Goal: Information Seeking & Learning: Check status

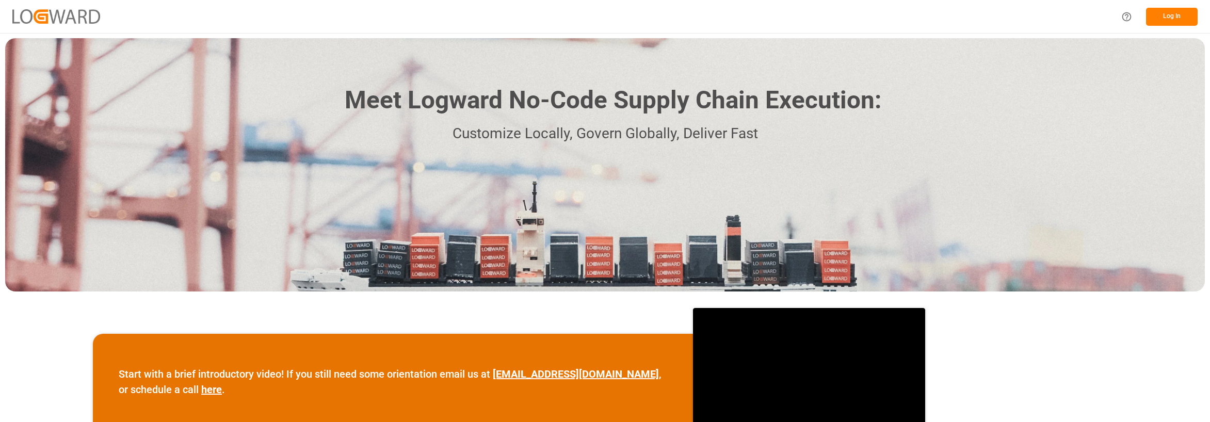
click at [1174, 14] on button "Log In" at bounding box center [1172, 17] width 52 height 18
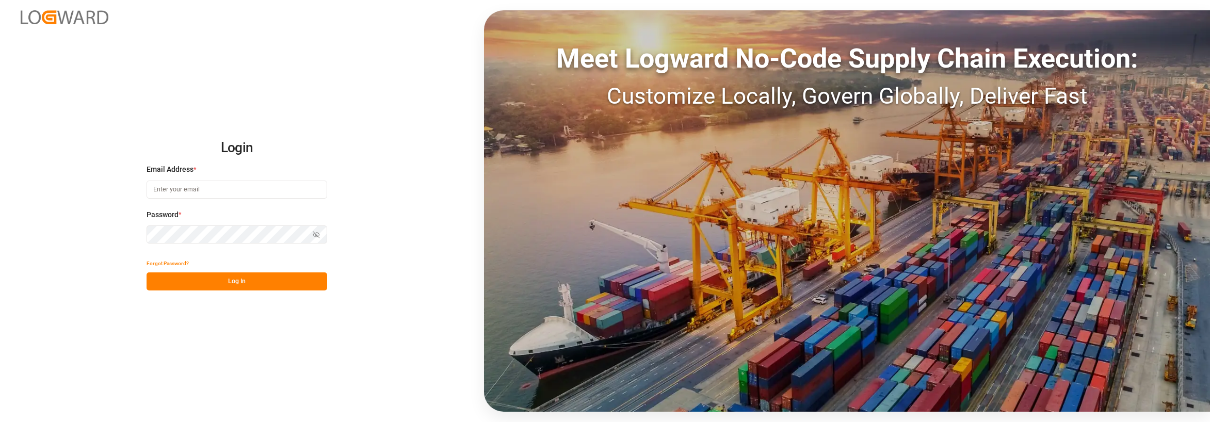
type input "[EMAIL_ADDRESS][DOMAIN_NAME]"
click at [268, 282] on button "Log In" at bounding box center [236, 281] width 181 height 18
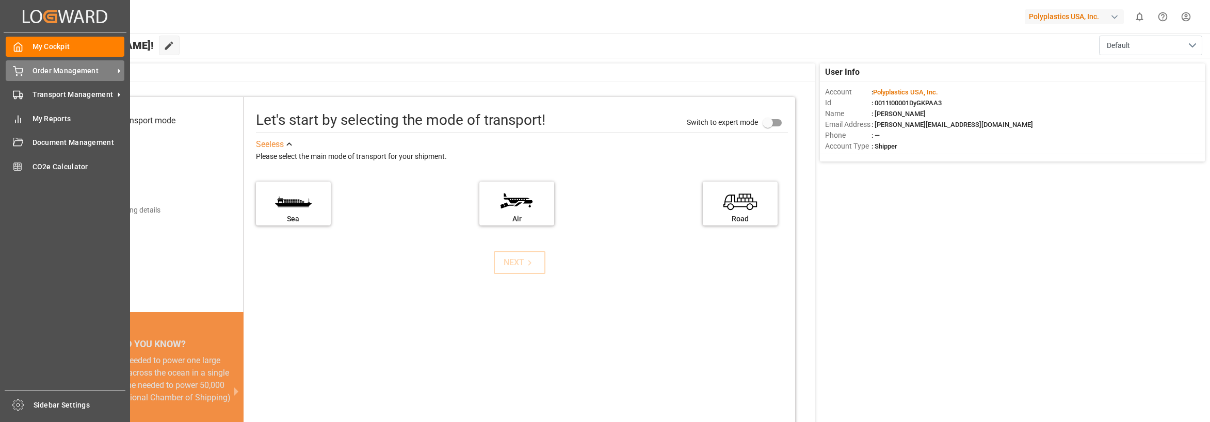
click at [48, 73] on span "Order Management" at bounding box center [72, 71] width 81 height 11
click at [31, 100] on div "Transport Management Transport Management" at bounding box center [65, 95] width 119 height 20
click at [24, 48] on div "My Cockpit My Cockpit" at bounding box center [65, 47] width 119 height 20
click at [36, 66] on span "Order Management" at bounding box center [72, 71] width 81 height 11
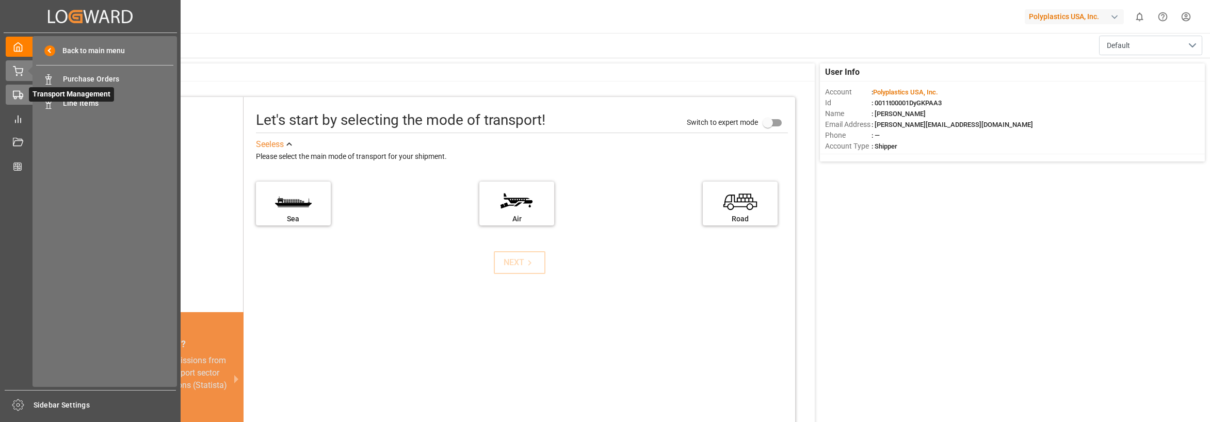
click at [19, 92] on icon at bounding box center [18, 95] width 10 height 10
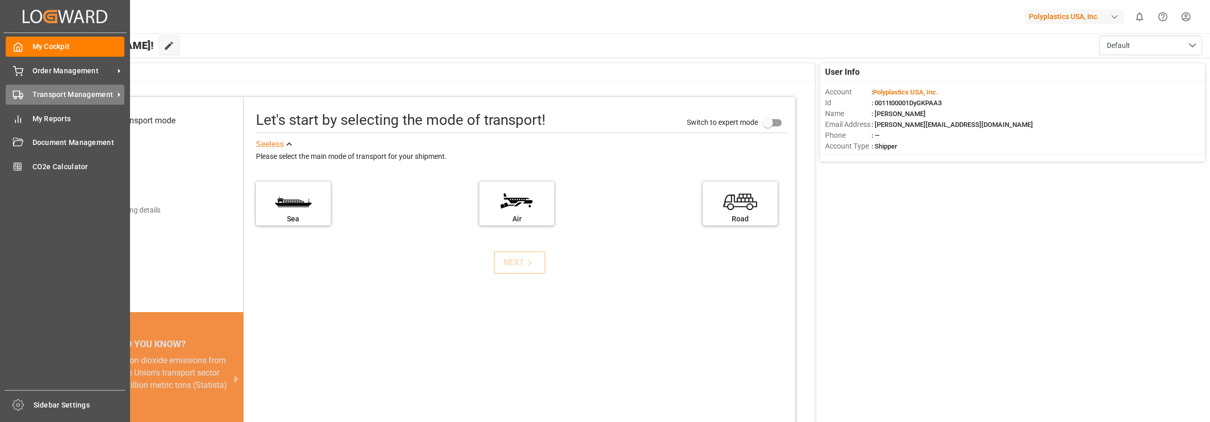
click at [113, 92] on span "Transport Management" at bounding box center [72, 94] width 81 height 11
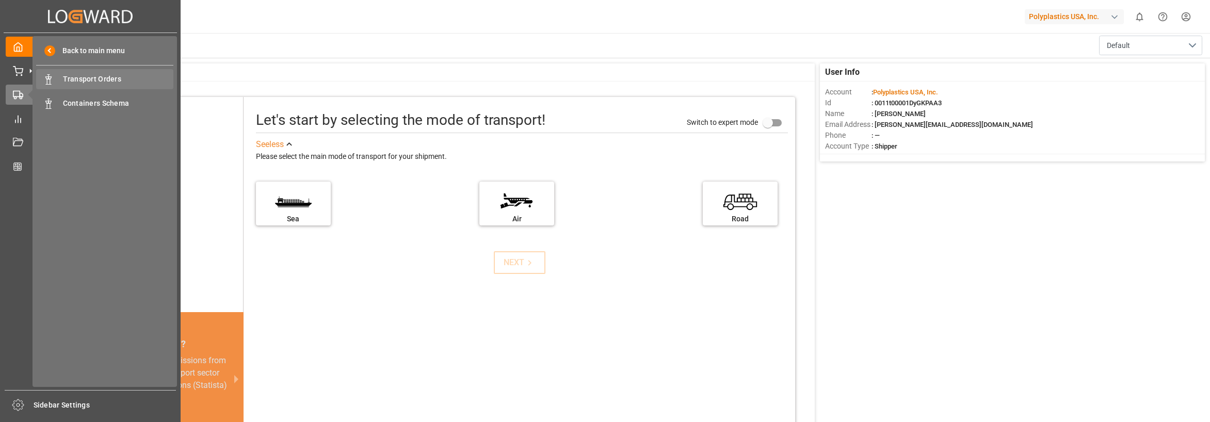
click at [140, 77] on span "Transport Orders" at bounding box center [118, 79] width 111 height 11
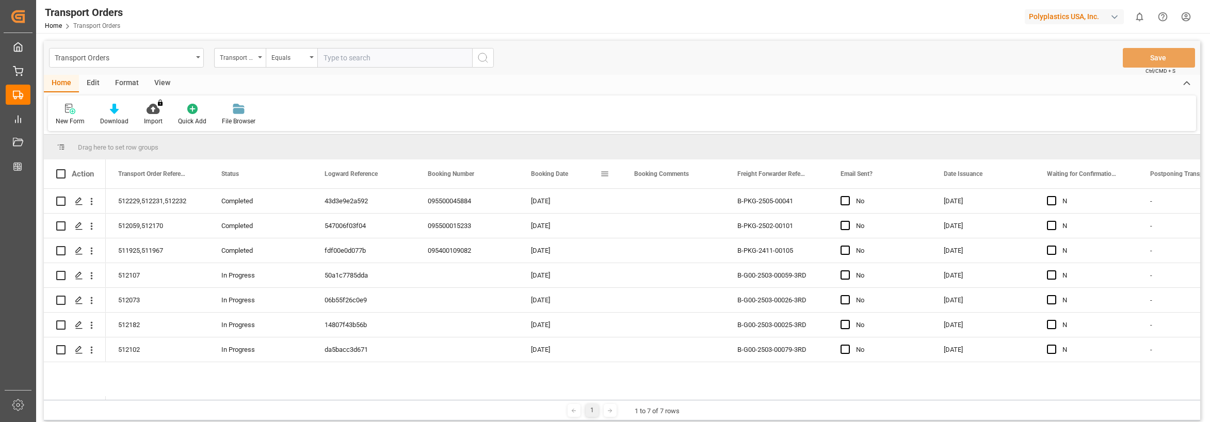
click at [554, 171] on span "Booking Date" at bounding box center [549, 173] width 37 height 7
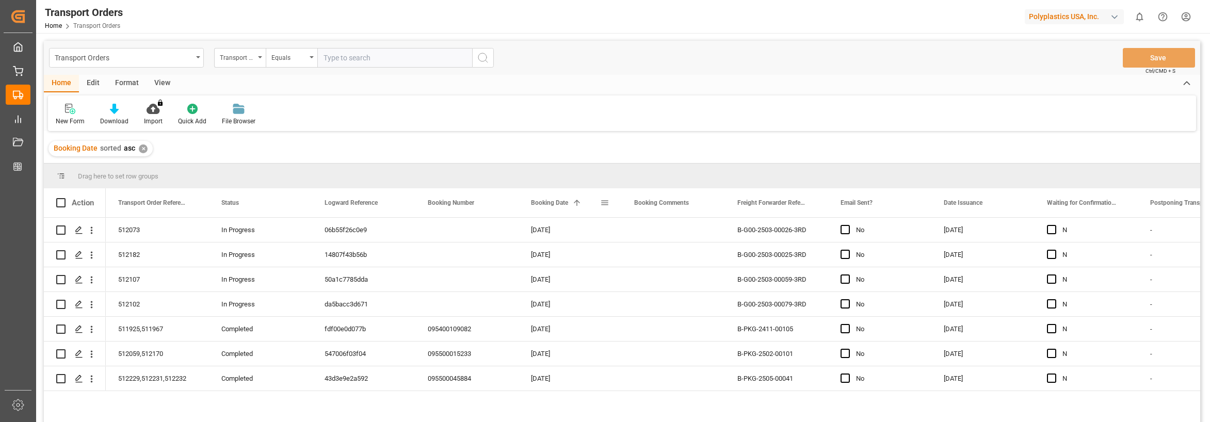
click at [600, 206] on span at bounding box center [604, 202] width 9 height 9
click at [565, 201] on span "Booking Date" at bounding box center [549, 202] width 37 height 7
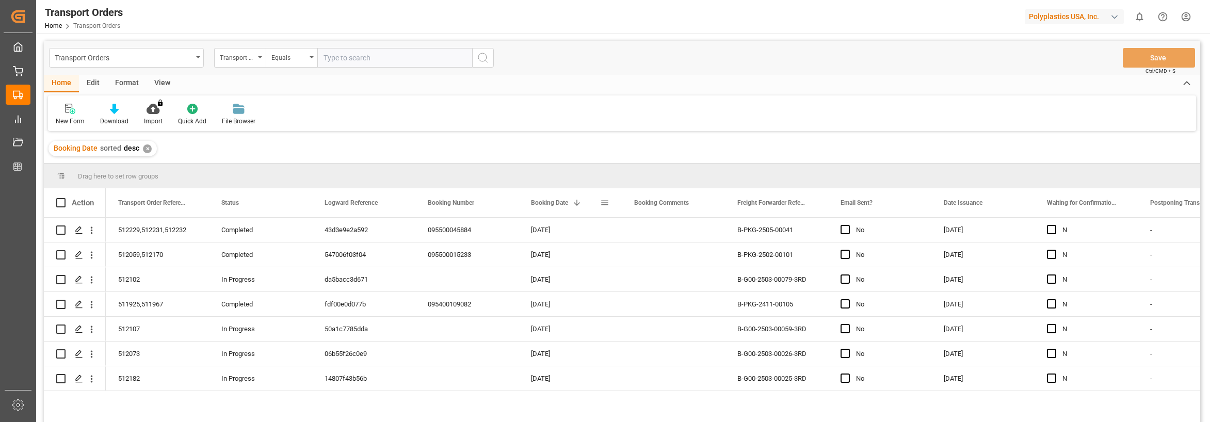
click at [560, 202] on span "Booking Date" at bounding box center [549, 202] width 37 height 7
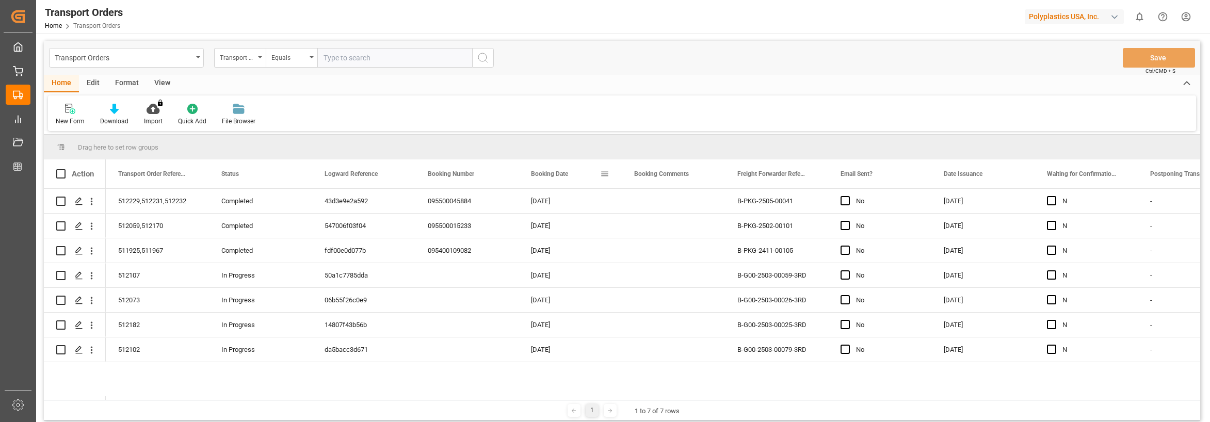
click at [568, 177] on span "Booking Date" at bounding box center [549, 173] width 37 height 7
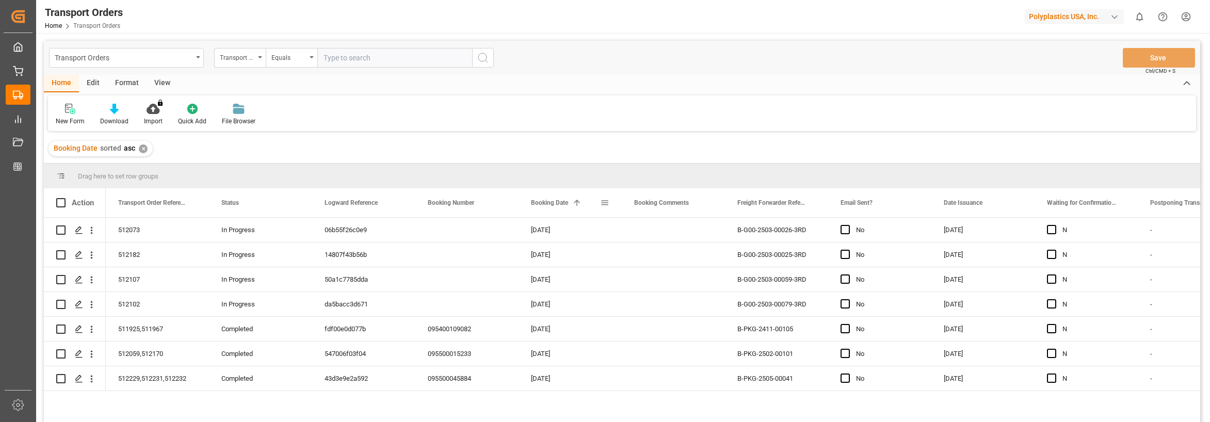
click at [566, 202] on span "Booking Date" at bounding box center [549, 202] width 37 height 7
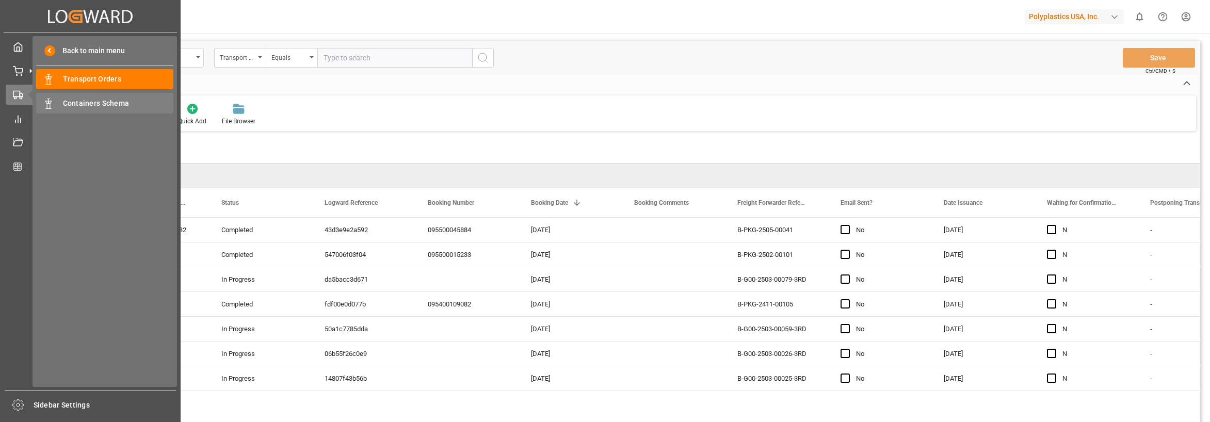
click at [83, 104] on span "Containers Schema" at bounding box center [118, 103] width 111 height 11
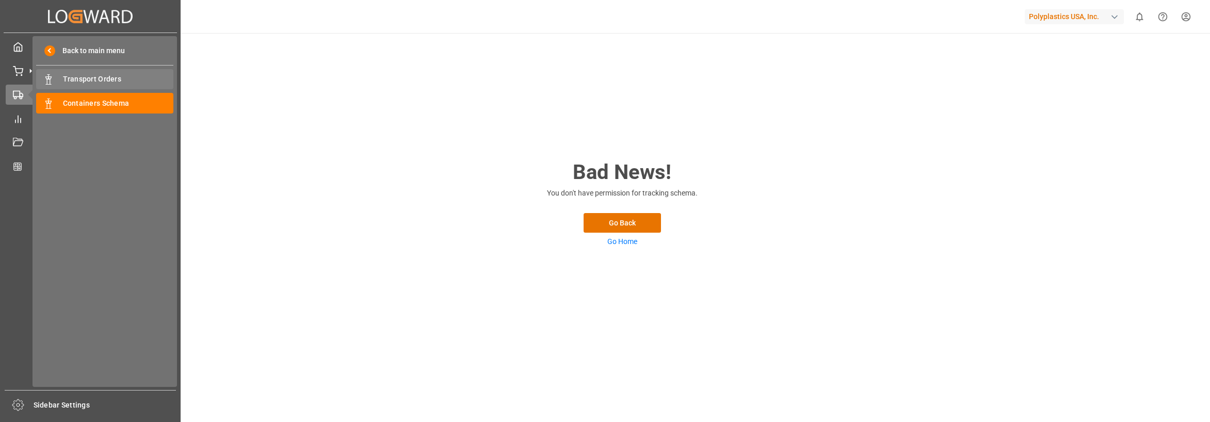
click at [90, 81] on span "Transport Orders" at bounding box center [118, 79] width 111 height 11
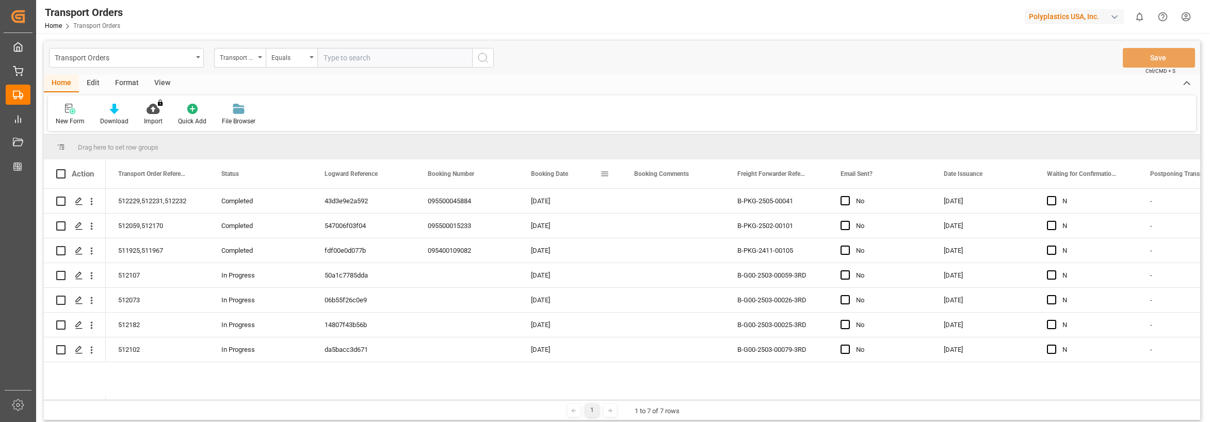
click at [566, 174] on span "Booking Date" at bounding box center [549, 173] width 37 height 7
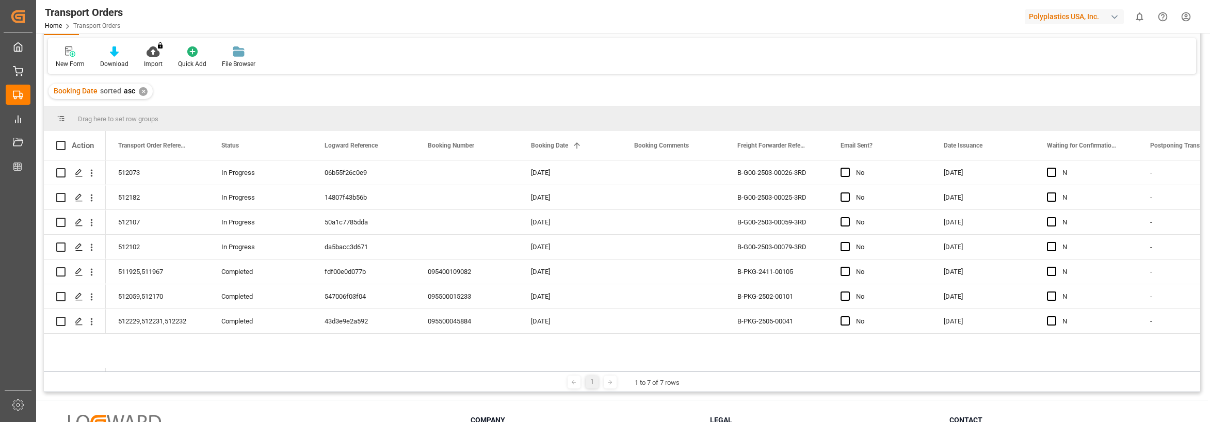
scroll to position [50, 0]
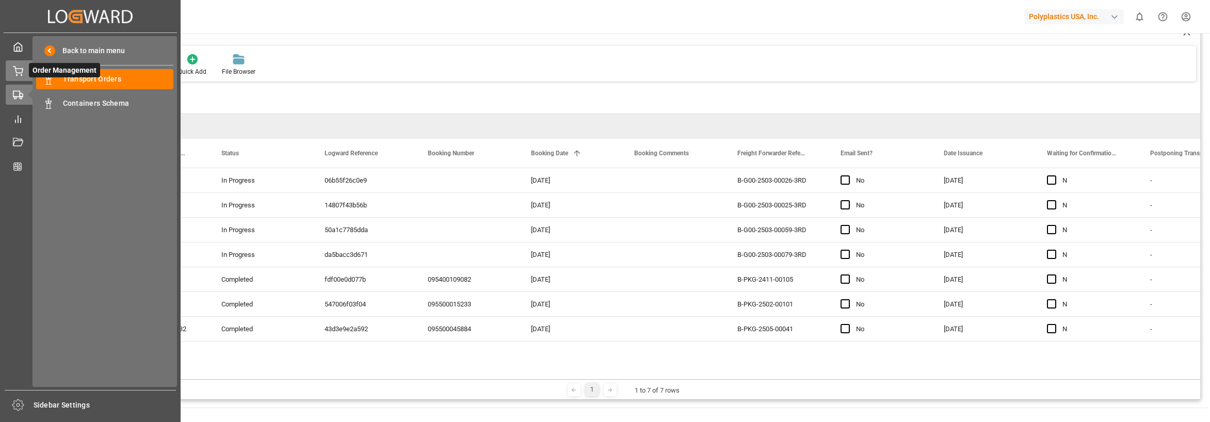
click at [14, 71] on icon at bounding box center [18, 71] width 10 height 10
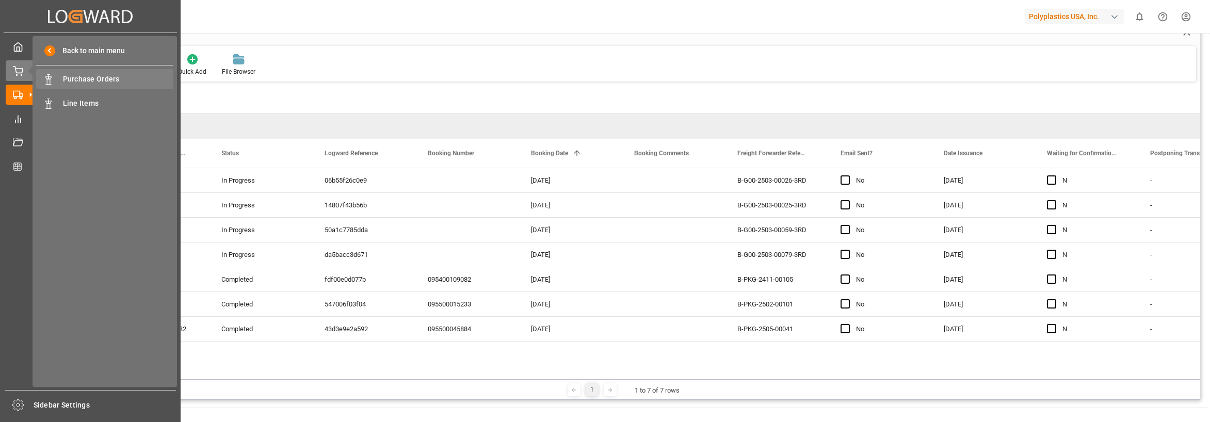
click at [97, 80] on span "Purchase Orders" at bounding box center [118, 79] width 111 height 11
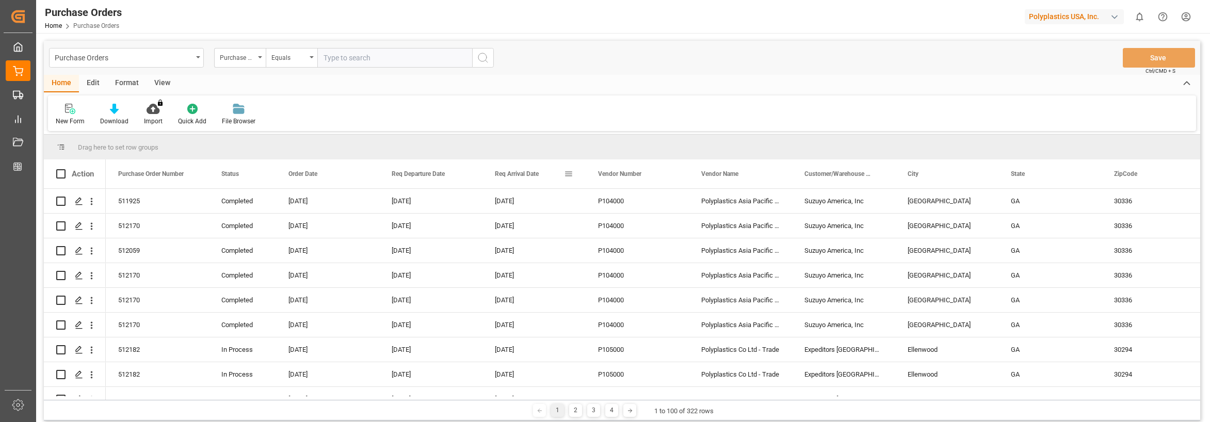
click at [547, 174] on div "Req Arrival Date" at bounding box center [529, 173] width 69 height 29
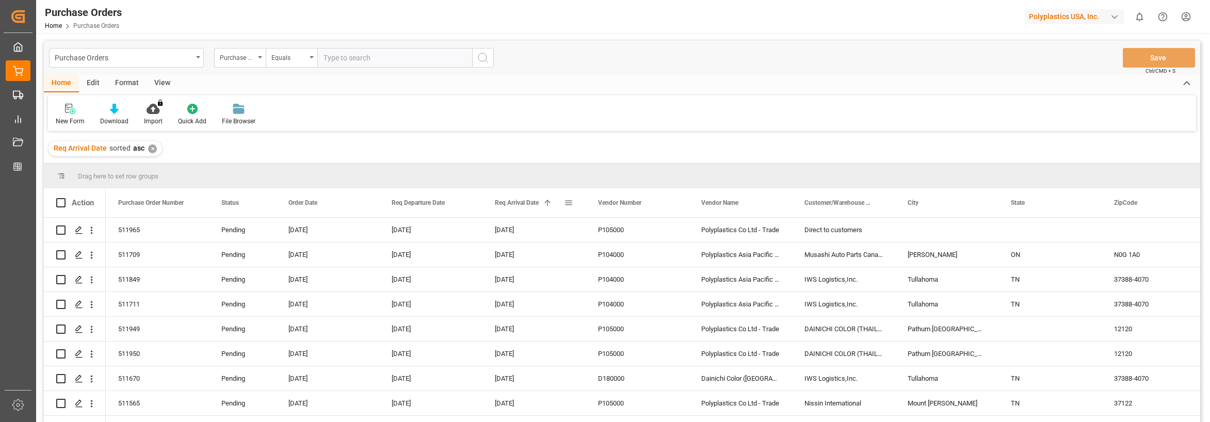
click at [539, 197] on div "Req Arrival Date 1" at bounding box center [529, 202] width 69 height 29
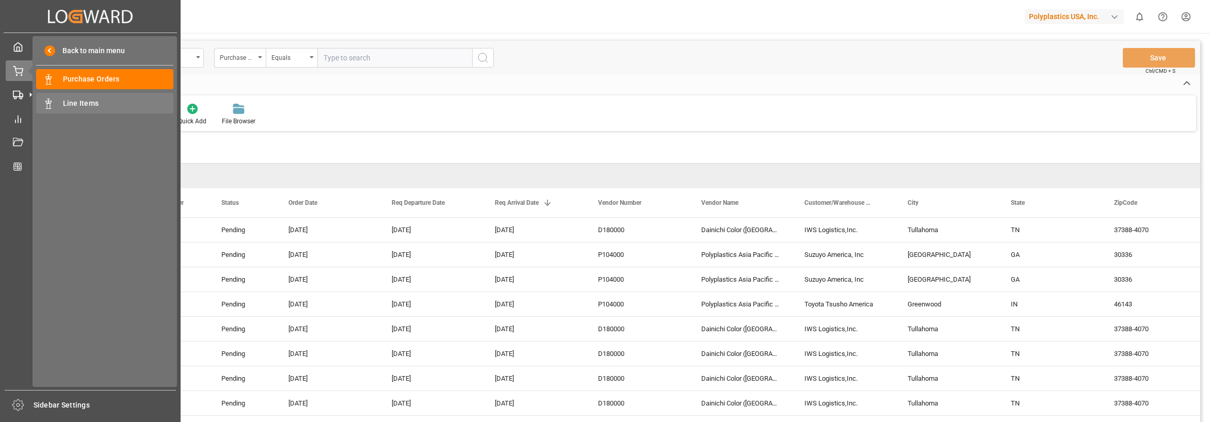
click at [76, 101] on span "Line Items" at bounding box center [118, 103] width 111 height 11
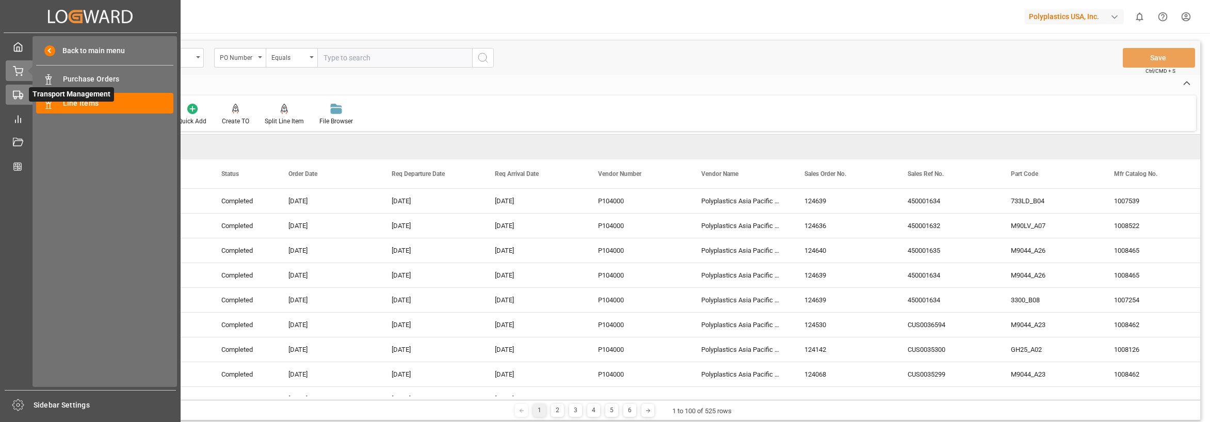
click at [20, 92] on rect at bounding box center [16, 94] width 6 height 6
click at [18, 92] on icon at bounding box center [18, 95] width 10 height 10
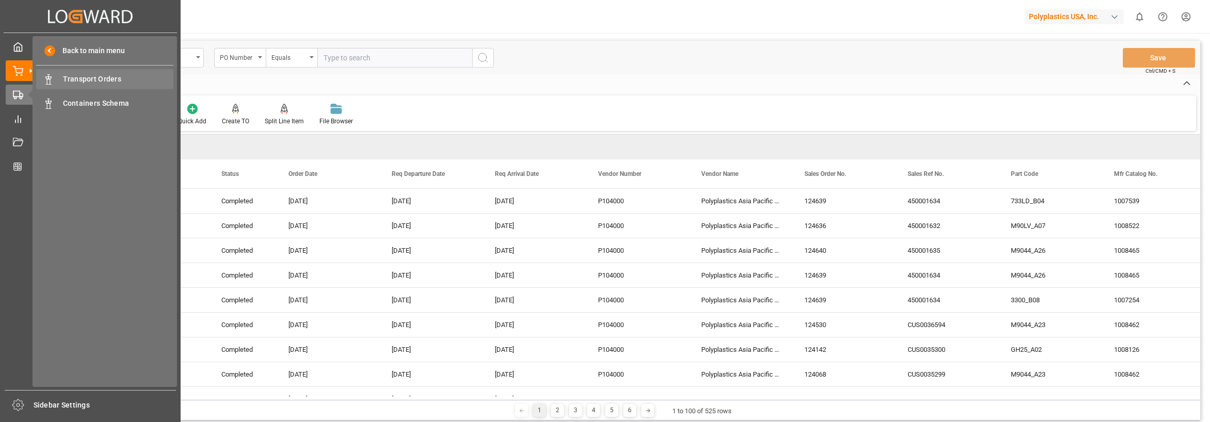
click at [69, 76] on span "Transport Orders" at bounding box center [118, 79] width 111 height 11
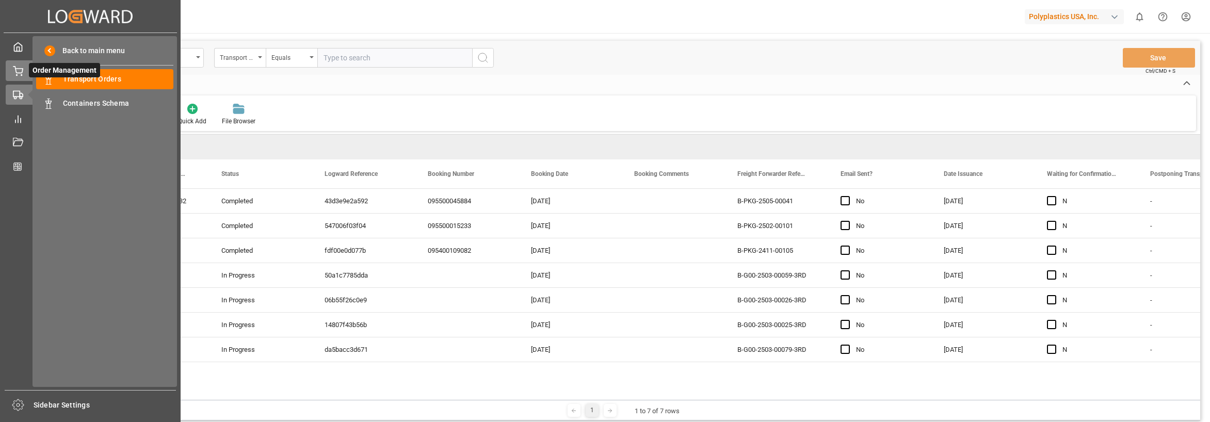
click at [20, 66] on icon at bounding box center [18, 71] width 10 height 10
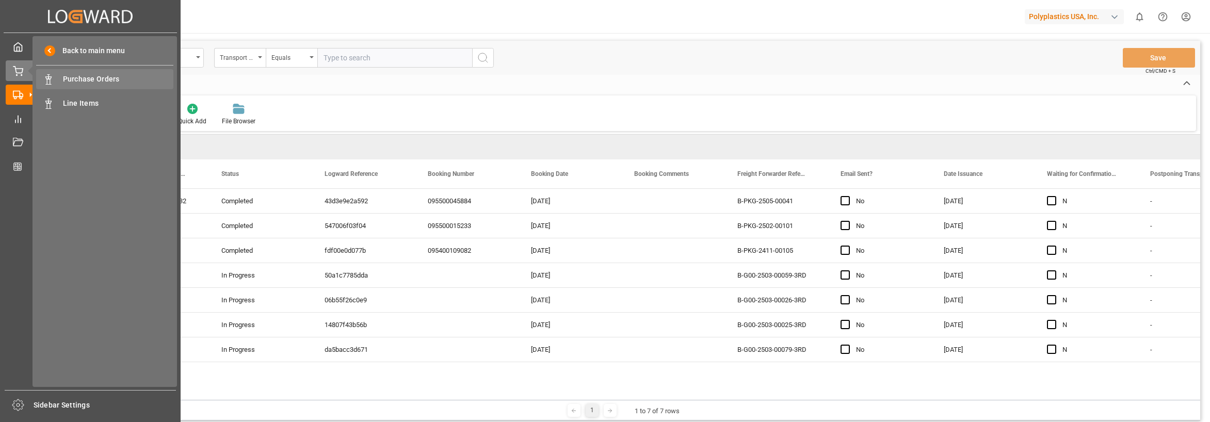
click at [81, 79] on span "Purchase Orders" at bounding box center [118, 79] width 111 height 11
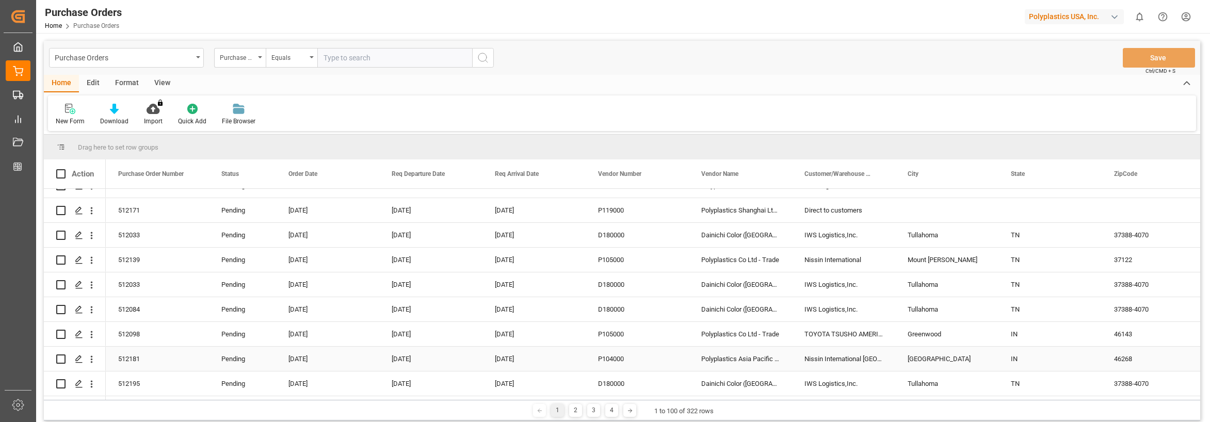
scroll to position [120, 0]
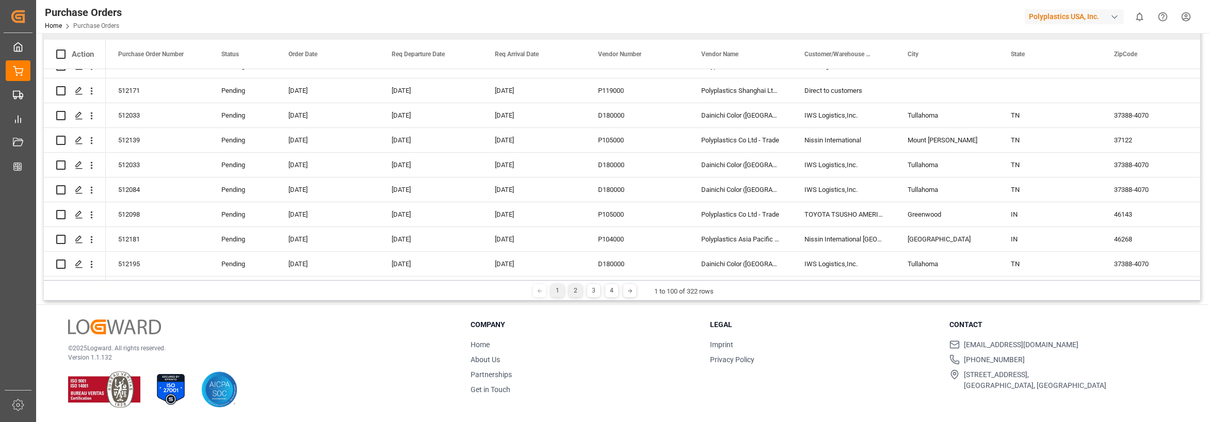
click at [571, 292] on div "2" at bounding box center [575, 290] width 13 height 13
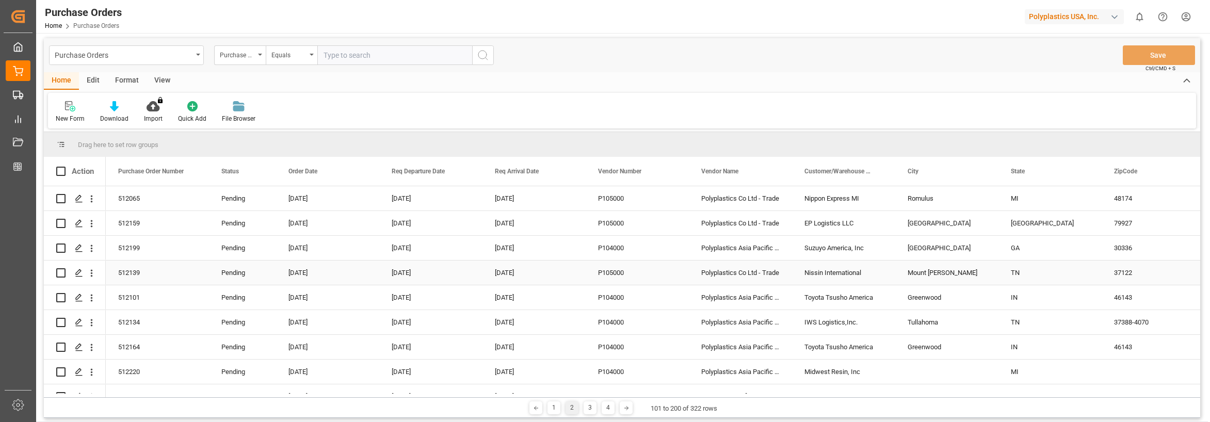
scroll to position [0, 0]
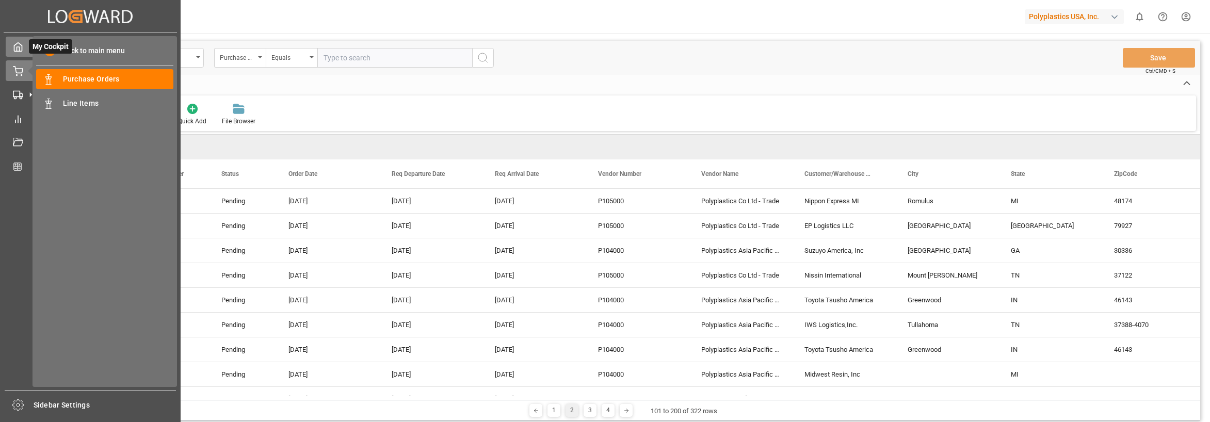
click at [17, 48] on polyline at bounding box center [18, 49] width 3 height 4
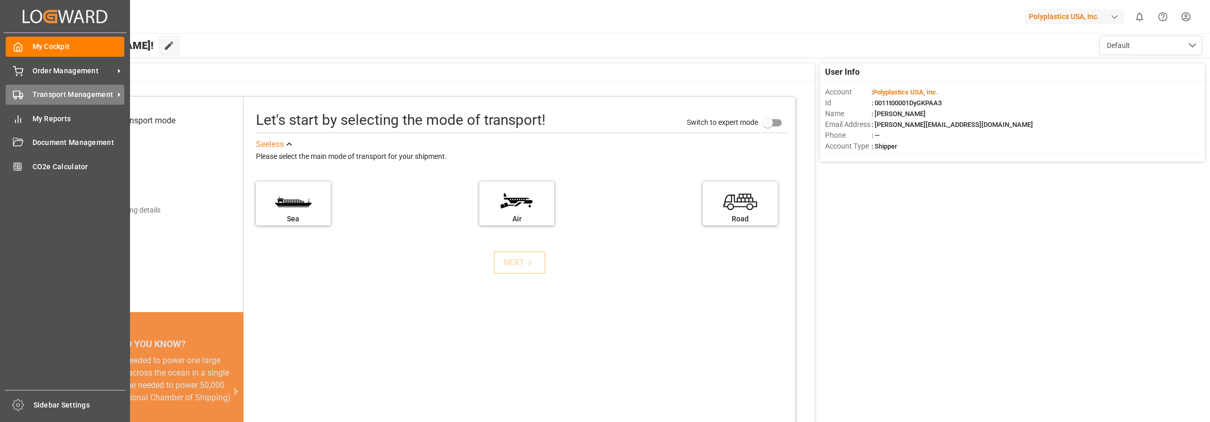
click at [100, 97] on span "Transport Management" at bounding box center [72, 94] width 81 height 11
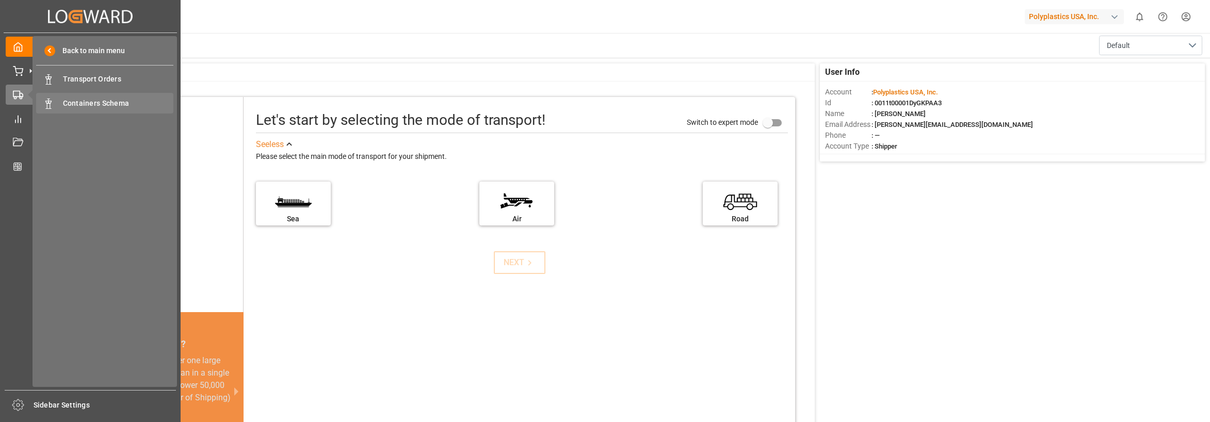
click at [116, 102] on span "Containers Schema" at bounding box center [118, 103] width 111 height 11
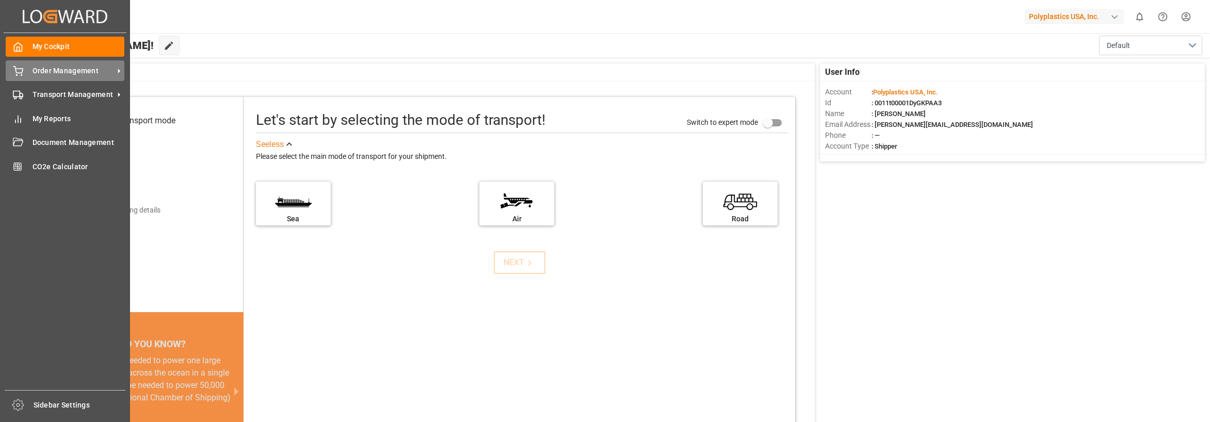
click at [44, 70] on span "Order Management" at bounding box center [72, 71] width 81 height 11
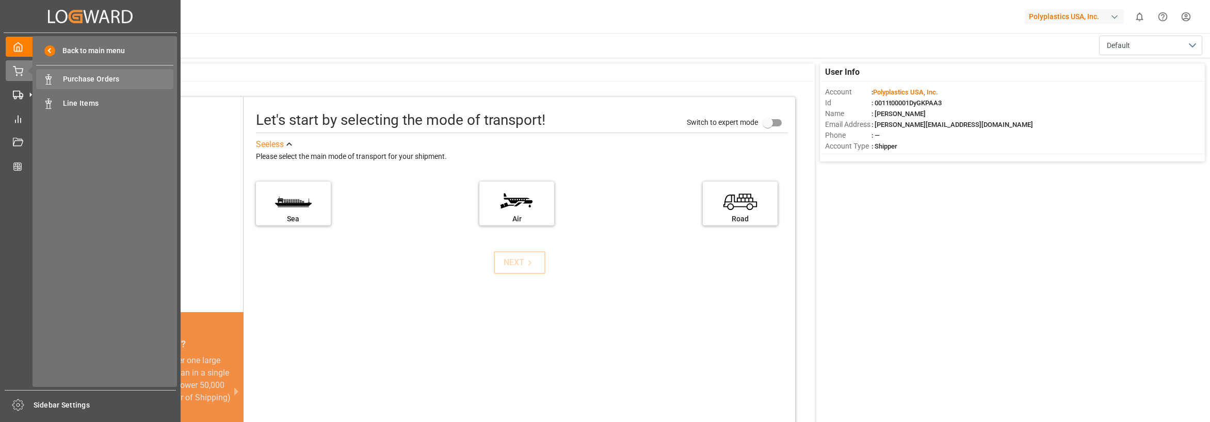
click at [108, 81] on span "Purchase Orders" at bounding box center [118, 79] width 111 height 11
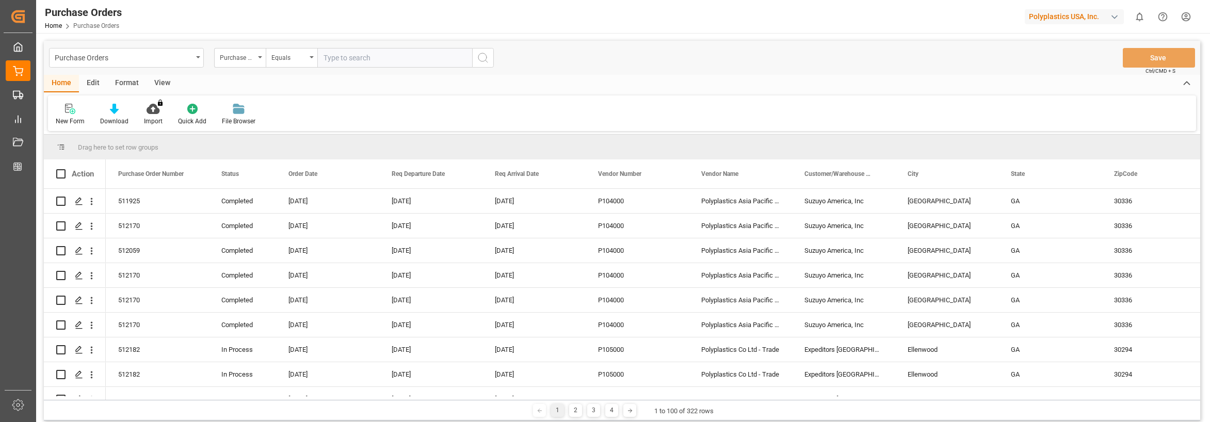
click at [350, 53] on input "text" at bounding box center [394, 58] width 155 height 20
type input "512512"
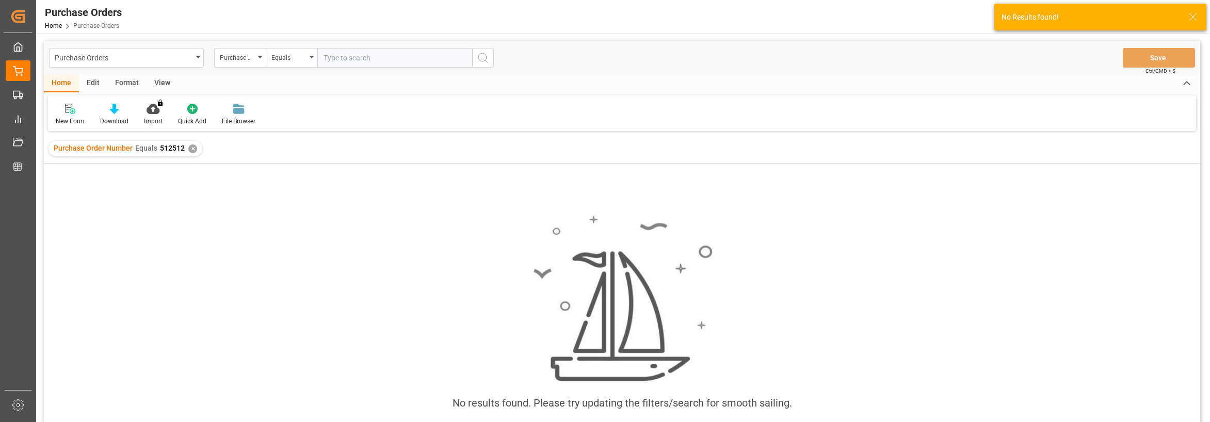
click at [161, 148] on span "512512" at bounding box center [172, 148] width 25 height 8
click at [81, 149] on span "Purchase Order Number" at bounding box center [93, 148] width 79 height 8
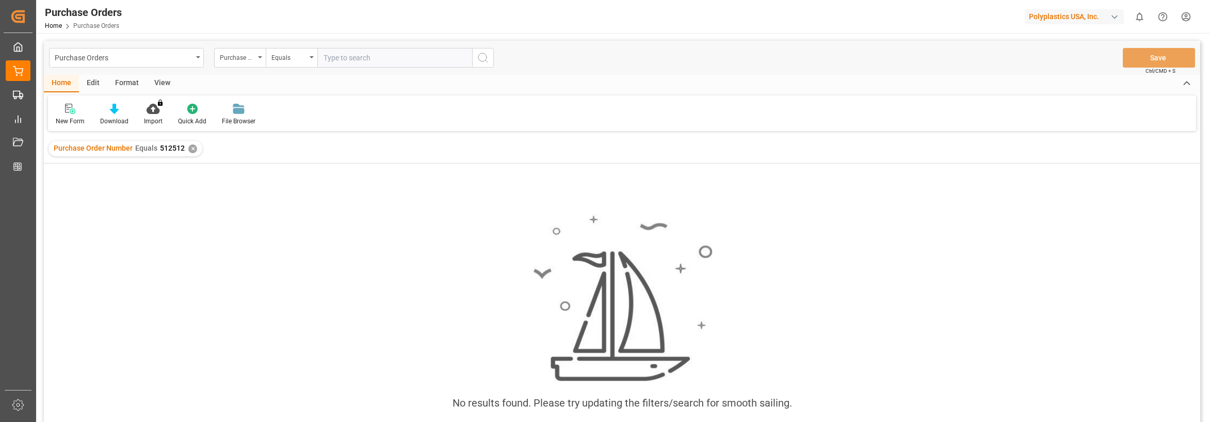
click at [189, 151] on div "✕" at bounding box center [192, 148] width 9 height 9
